Goal: Task Accomplishment & Management: Use online tool/utility

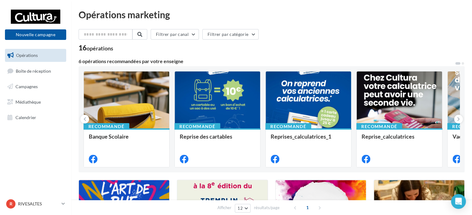
click at [337, 33] on div "Filtrer par canal Filtrer par catégorie" at bounding box center [272, 35] width 386 height 13
click at [311, 48] on div "16 opérations" at bounding box center [272, 49] width 386 height 8
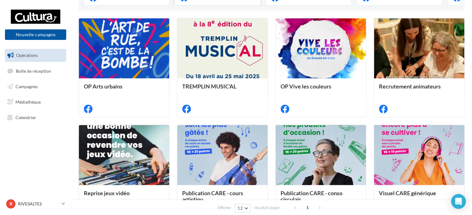
scroll to position [161, 0]
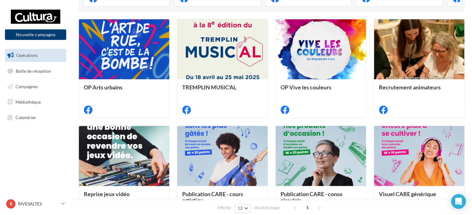
click at [24, 32] on button "Nouvelle campagne" at bounding box center [35, 34] width 61 height 11
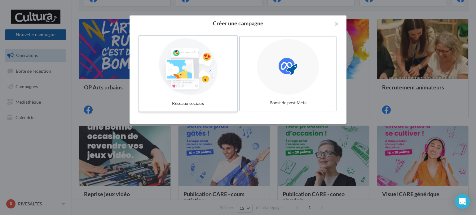
click at [182, 76] on div at bounding box center [187, 66] width 93 height 57
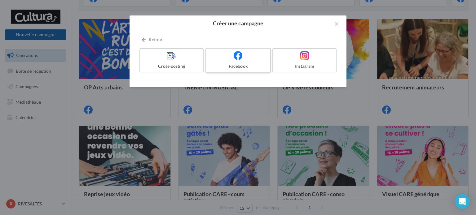
click at [234, 65] on div "Facebook" at bounding box center [237, 66] width 59 height 6
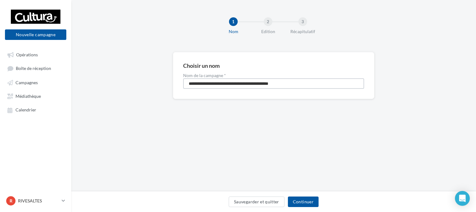
click at [214, 82] on input "**********" at bounding box center [273, 83] width 181 height 11
type input "*"
type input "**********"
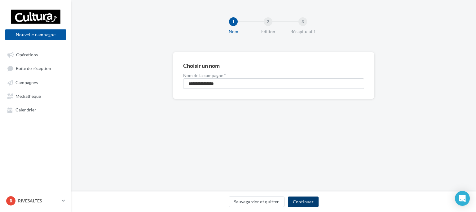
click at [304, 204] on button "Continuer" at bounding box center [303, 202] width 31 height 11
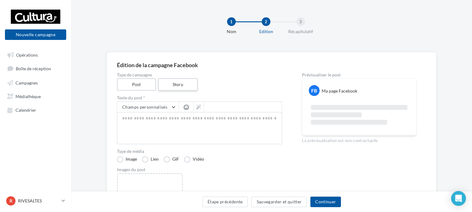
click at [174, 86] on label "Story" at bounding box center [178, 84] width 40 height 13
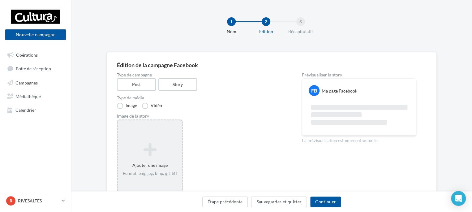
click at [164, 147] on icon at bounding box center [149, 149] width 59 height 15
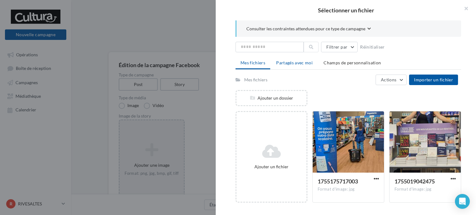
click at [295, 62] on span "Partagés avec moi" at bounding box center [294, 62] width 37 height 5
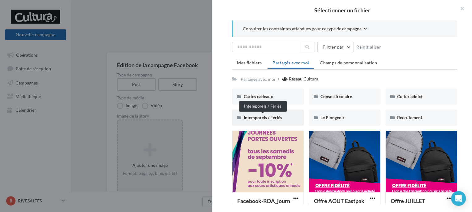
click at [281, 116] on span "Intemporels / Fériés" at bounding box center [263, 117] width 38 height 5
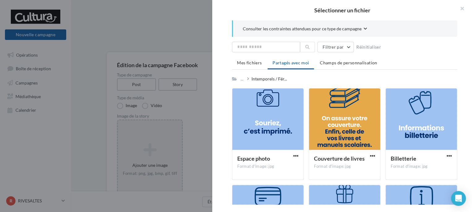
click at [464, 126] on div "Consulter les contraintes attendues pour ce type de campagne Filtrer par Réinit…" at bounding box center [344, 112] width 265 height 184
click at [259, 63] on span "Mes fichiers" at bounding box center [249, 62] width 25 height 5
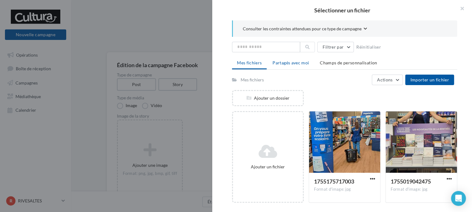
click at [294, 66] on li "Partagés avec moi" at bounding box center [291, 62] width 46 height 11
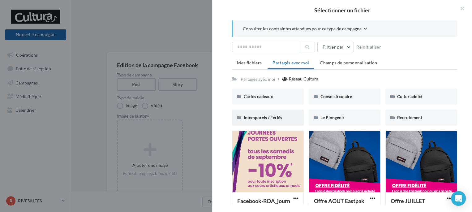
click at [286, 116] on div "Intemporels / Fériés" at bounding box center [268, 118] width 48 height 6
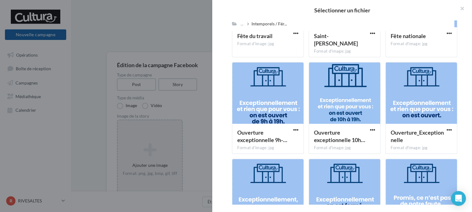
scroll to position [601, 0]
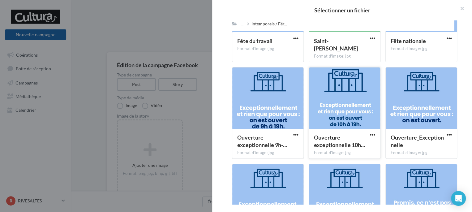
click at [348, 98] on div at bounding box center [344, 98] width 71 height 62
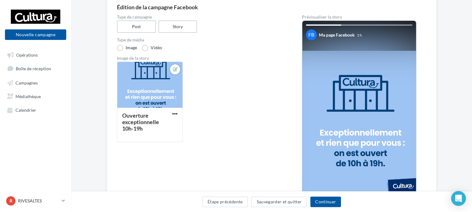
scroll to position [50, 0]
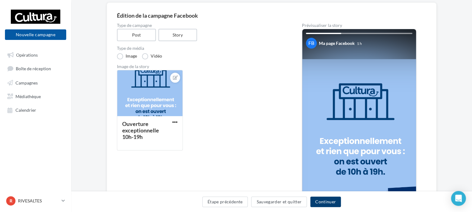
click at [337, 202] on button "Continuer" at bounding box center [326, 202] width 31 height 11
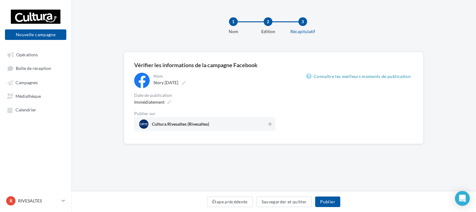
click at [250, 88] on div "**********" at bounding box center [213, 80] width 123 height 15
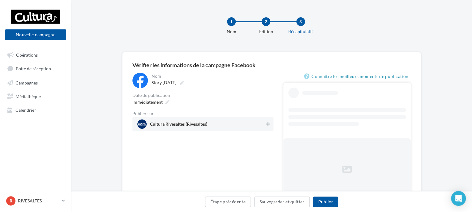
click at [226, 120] on span "Cultura Rivesaltes (Rivesaltes)" at bounding box center [201, 124] width 128 height 9
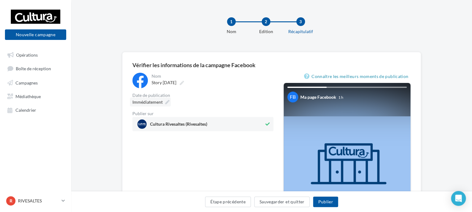
click at [165, 103] on icon at bounding box center [167, 102] width 4 height 4
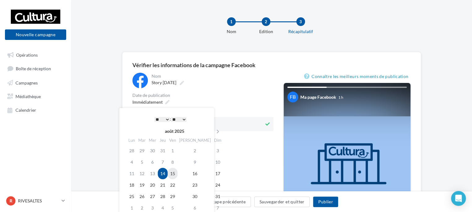
click at [178, 172] on td "15" at bounding box center [173, 173] width 10 height 11
click at [161, 119] on select "* * * * * * * * * * ** ** ** ** ** ** ** ** ** ** ** ** ** **" at bounding box center [161, 119] width 15 height 5
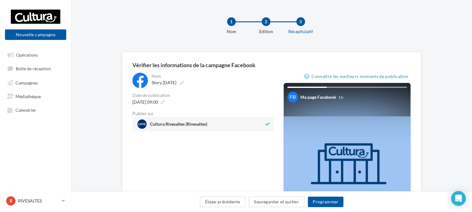
click at [225, 98] on div "15/08/2025 à 09:00" at bounding box center [203, 102] width 141 height 9
click at [323, 199] on button "Programmer" at bounding box center [326, 202] width 36 height 11
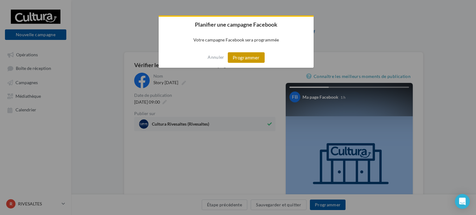
click at [256, 63] on button "Programmer" at bounding box center [246, 57] width 37 height 11
